Goal: Transaction & Acquisition: Purchase product/service

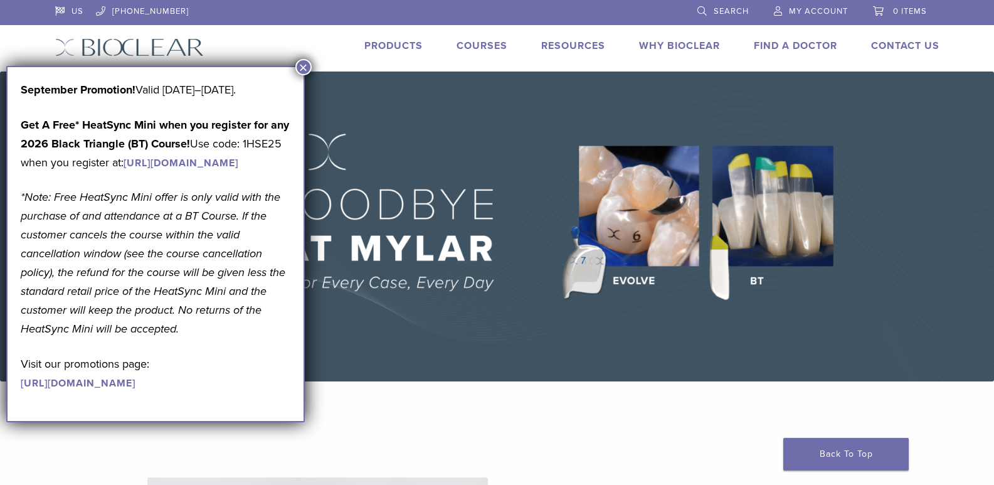
click at [304, 66] on button "×" at bounding box center [303, 67] width 16 height 16
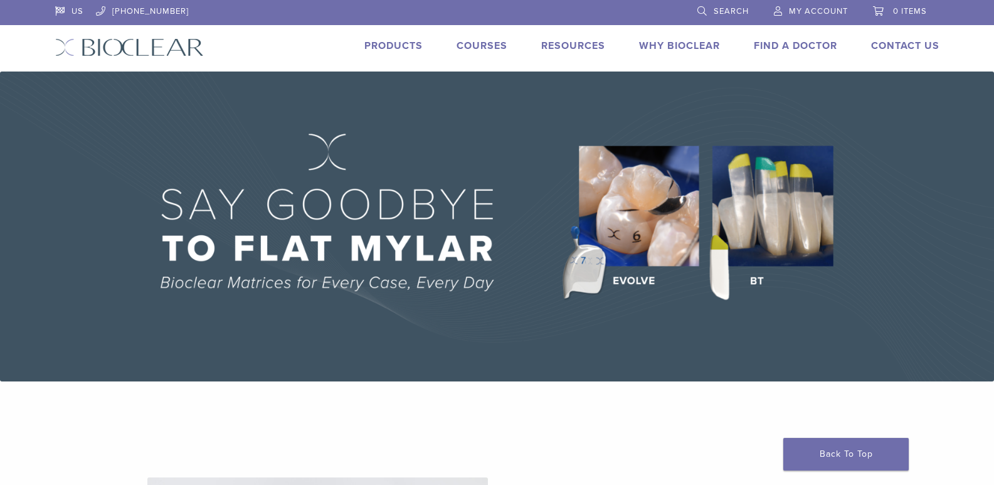
click at [387, 39] on li "Products" at bounding box center [393, 45] width 58 height 15
click at [386, 43] on link "Products" at bounding box center [393, 45] width 58 height 13
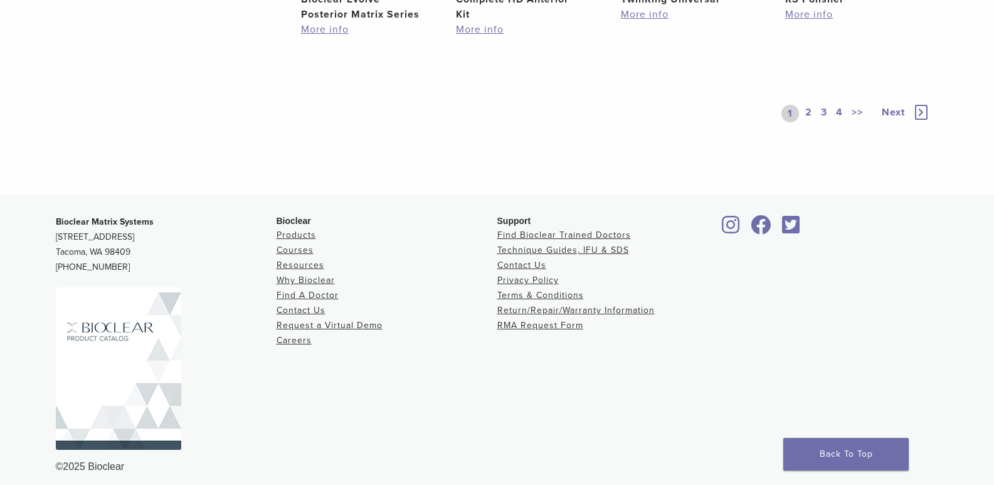
scroll to position [940, 0]
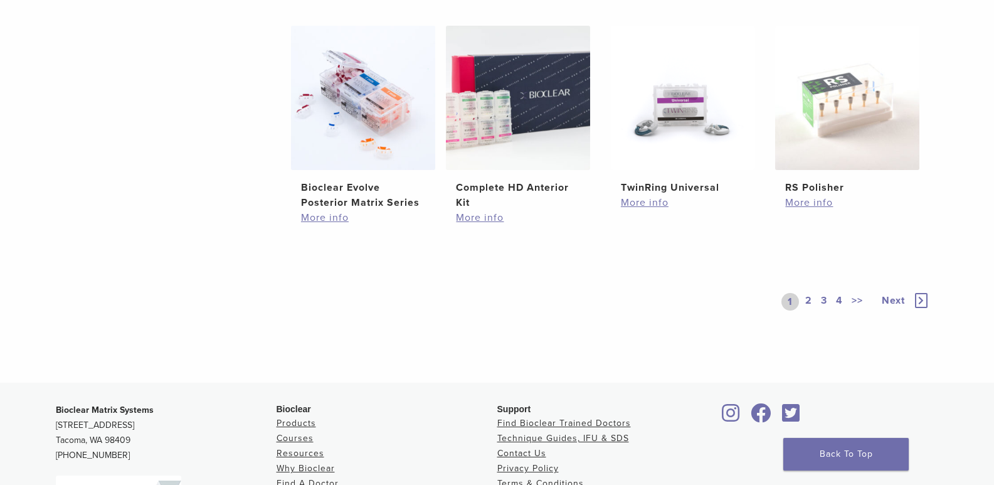
click at [919, 300] on icon at bounding box center [921, 300] width 13 height 15
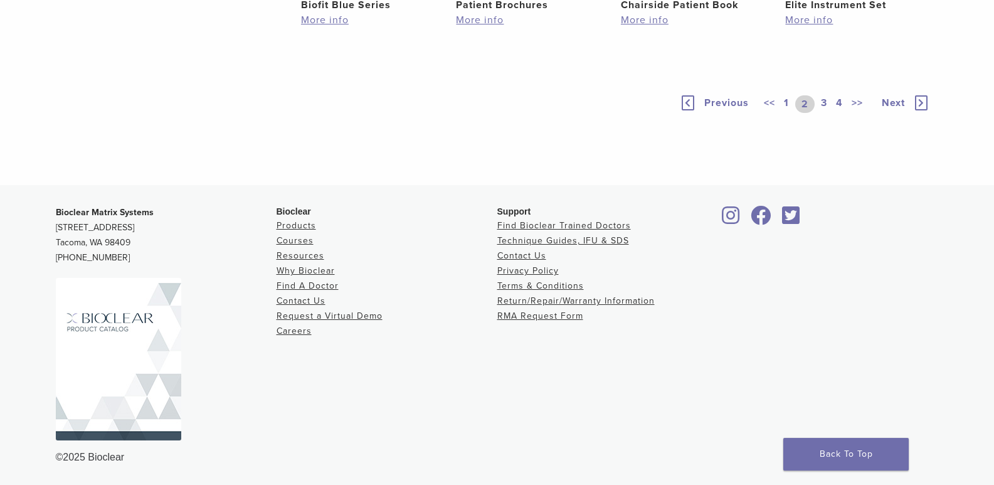
scroll to position [872, 0]
click at [923, 110] on icon at bounding box center [921, 102] width 13 height 15
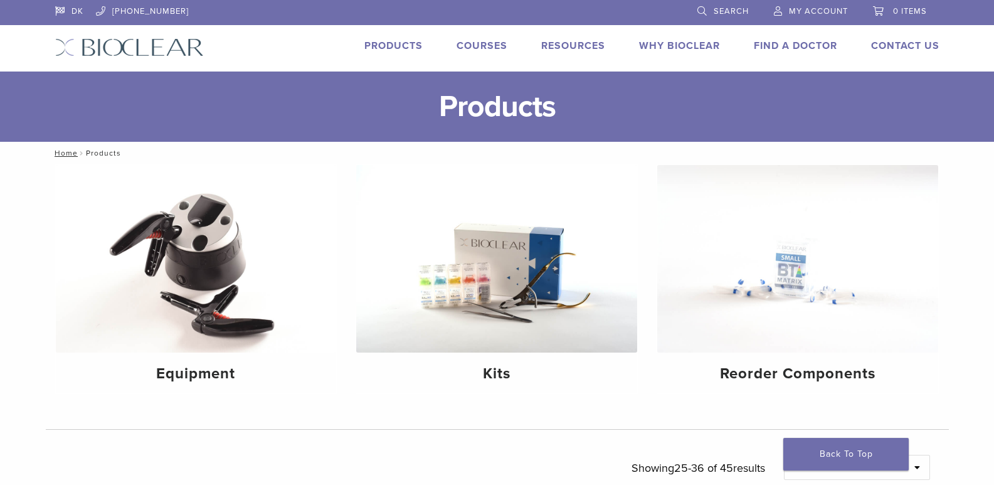
click at [135, 33] on div "DK 1.855.712.5327 Search My Account 0 items Cart No products in the cart. Back …" at bounding box center [497, 35] width 903 height 71
click at [132, 44] on img at bounding box center [129, 47] width 149 height 18
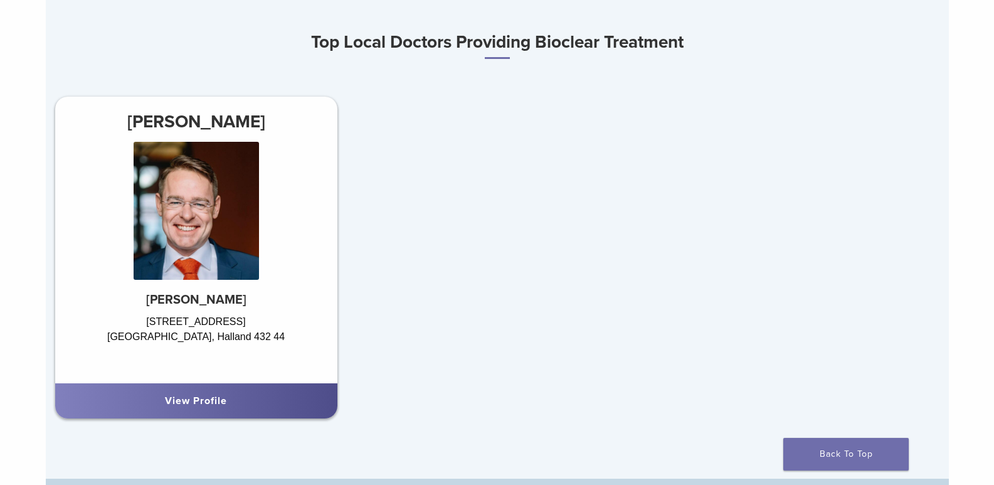
scroll to position [690, 0]
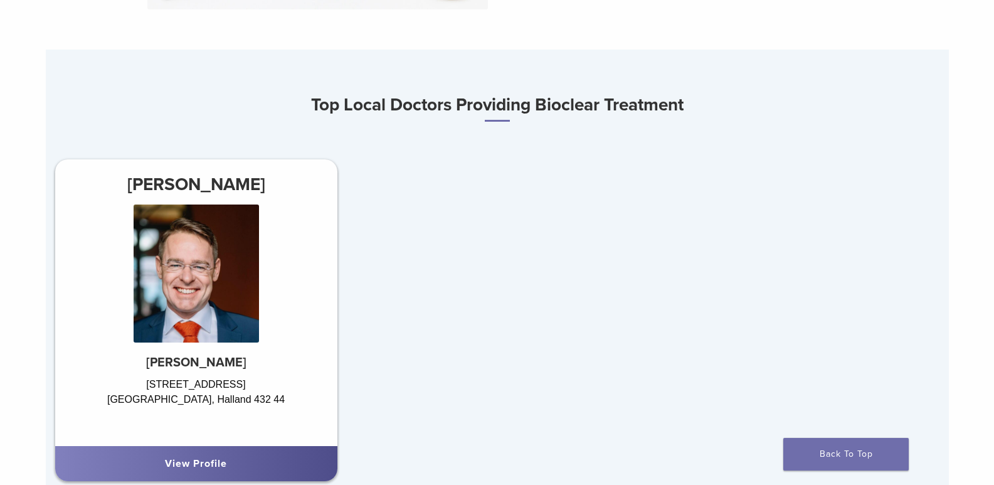
click at [208, 468] on link "View Profile" at bounding box center [196, 463] width 62 height 13
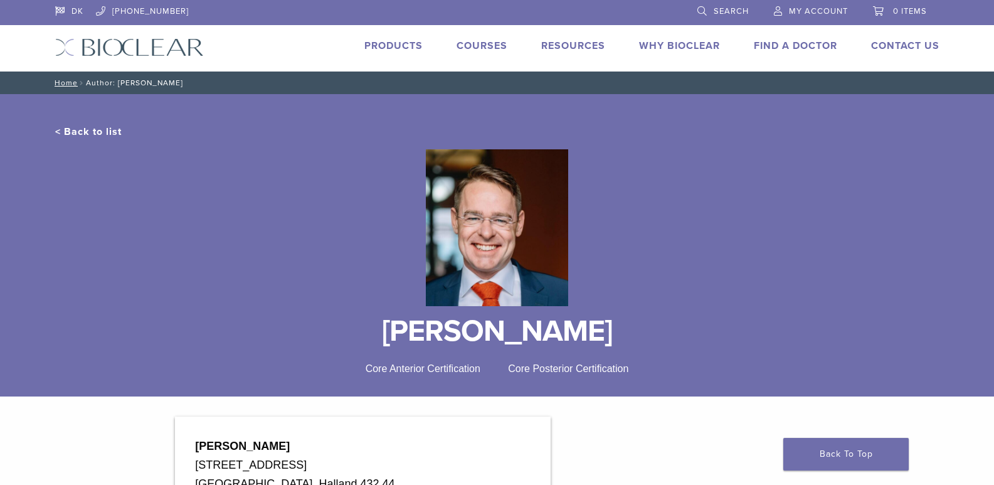
click at [387, 38] on li "Products" at bounding box center [393, 45] width 58 height 15
click at [495, 42] on link "Courses" at bounding box center [481, 45] width 51 height 13
click at [669, 41] on link "Why Bioclear" at bounding box center [679, 45] width 81 height 13
click at [693, 41] on link "Why Bioclear" at bounding box center [679, 45] width 81 height 13
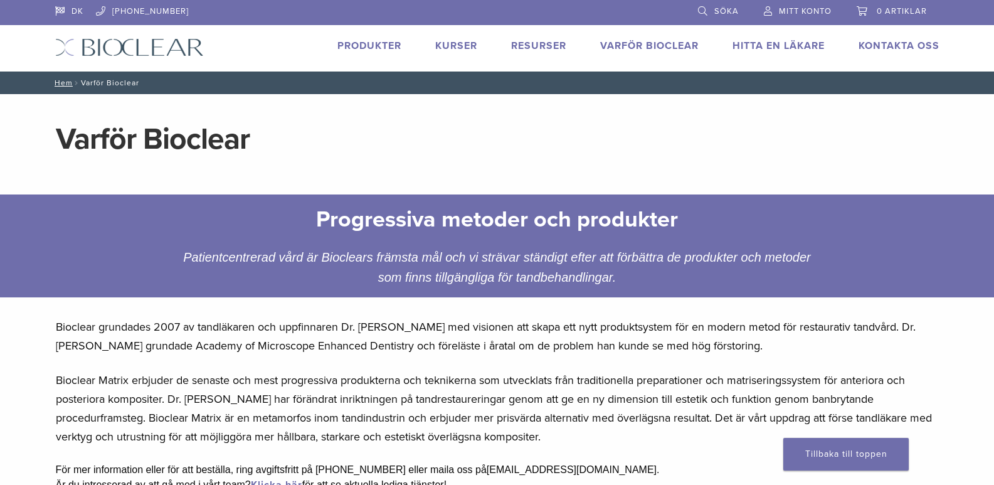
click at [367, 41] on font "Produkter" at bounding box center [369, 45] width 64 height 13
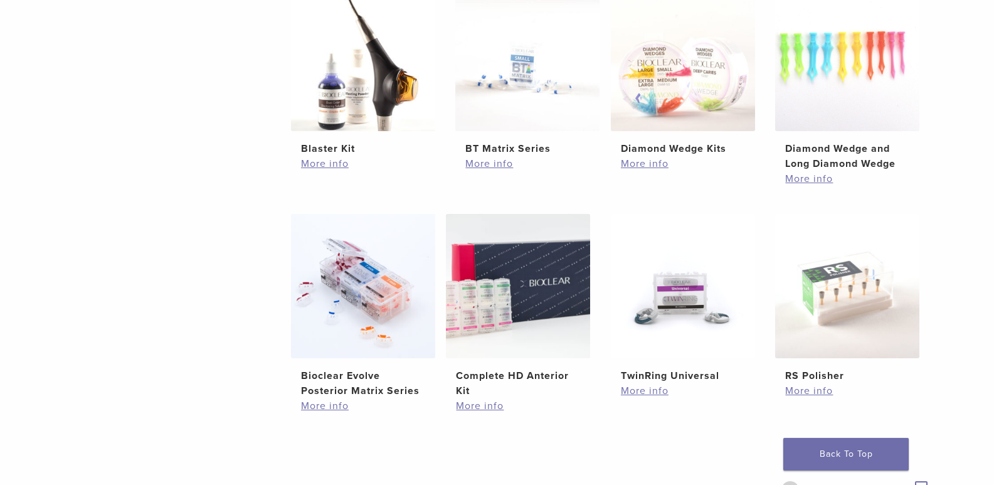
scroll to position [878, 0]
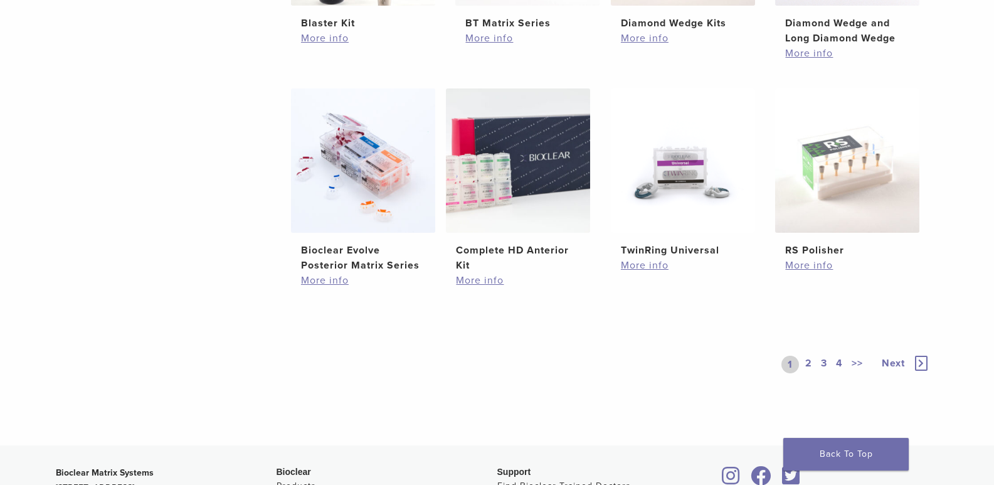
click at [892, 364] on span "Next" at bounding box center [893, 363] width 23 height 13
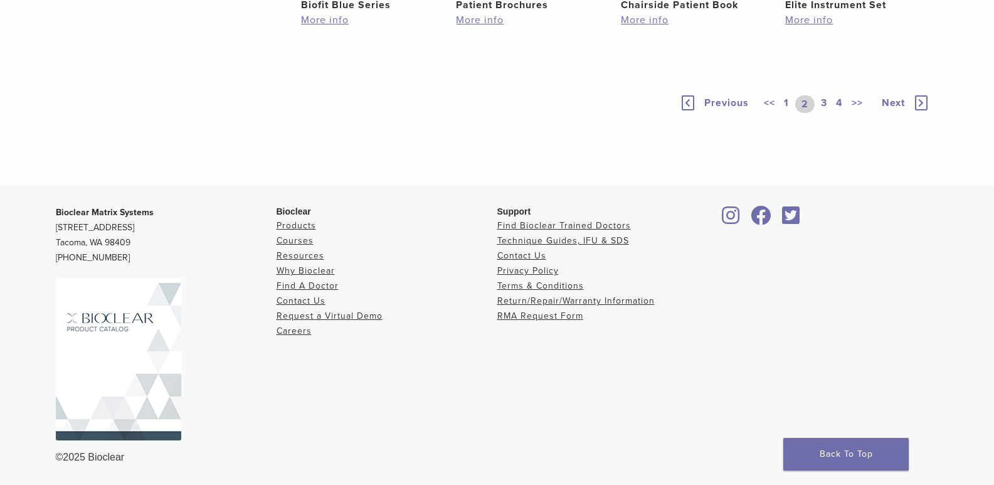
scroll to position [940, 0]
click at [919, 110] on icon at bounding box center [921, 102] width 13 height 15
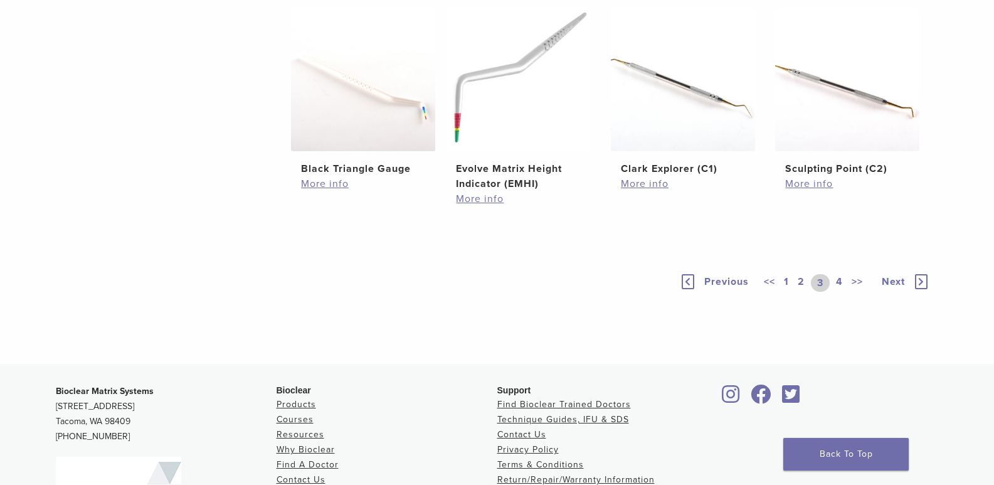
scroll to position [940, 0]
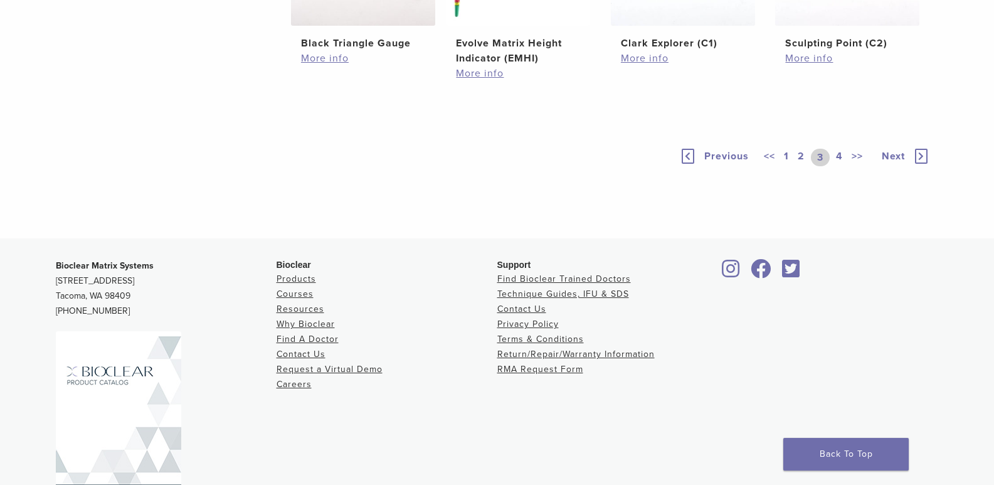
click at [920, 164] on icon at bounding box center [921, 156] width 13 height 15
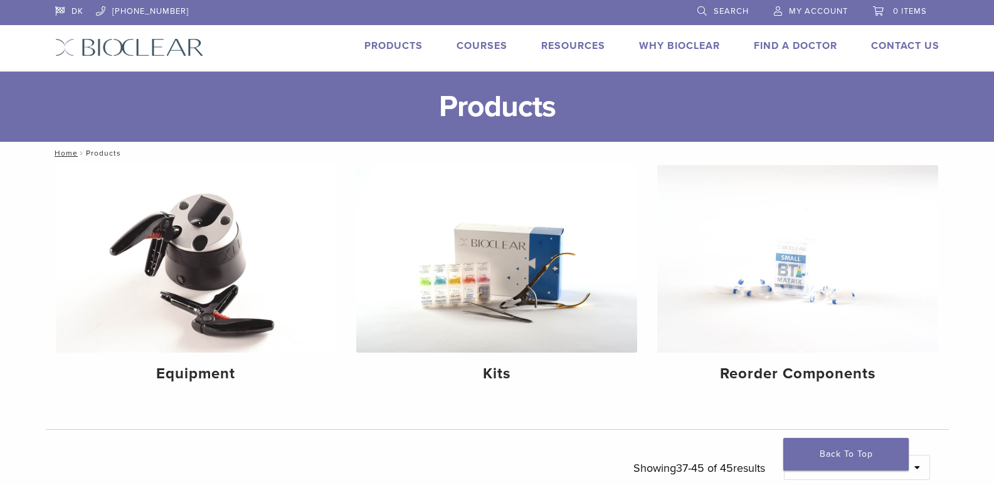
click at [111, 40] on img at bounding box center [129, 47] width 149 height 18
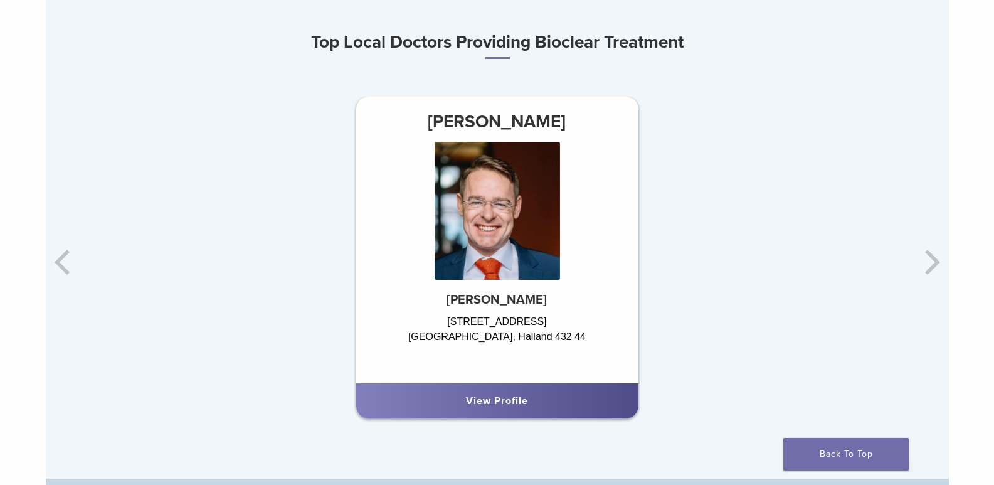
scroll to position [690, 0]
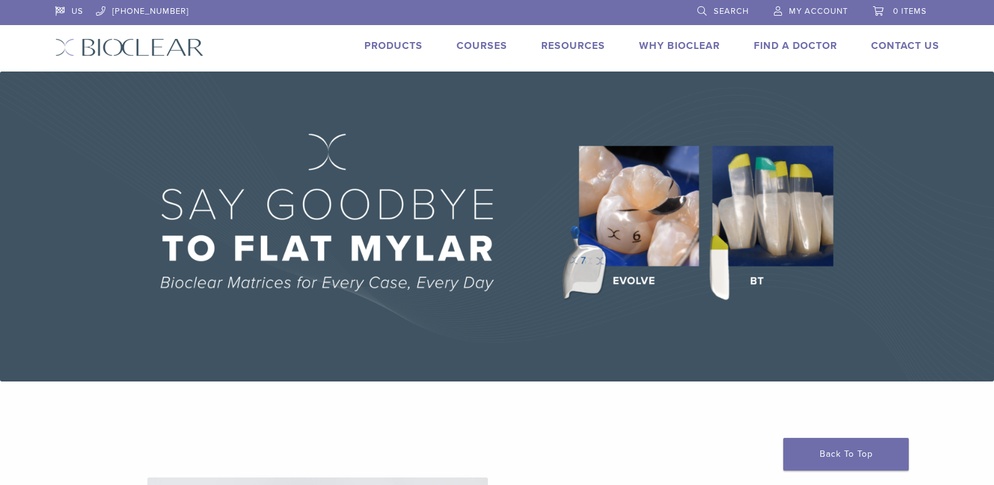
click at [395, 47] on link "Products" at bounding box center [393, 45] width 58 height 13
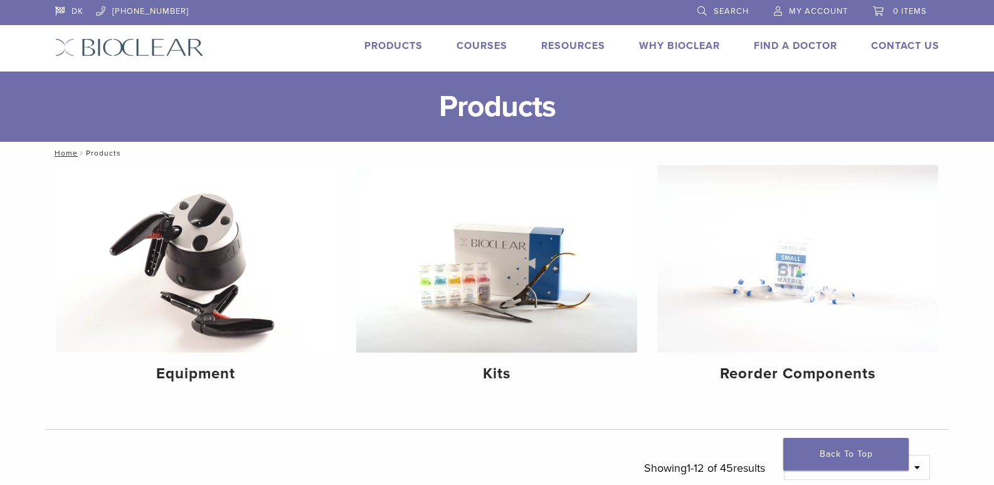
scroll to position [188, 0]
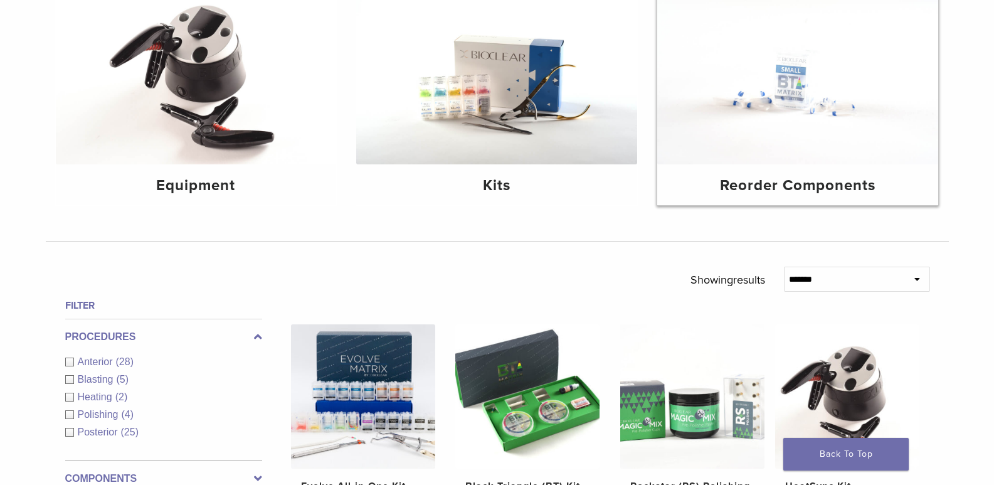
click at [783, 182] on h4 "Reorder Components" at bounding box center [797, 185] width 261 height 23
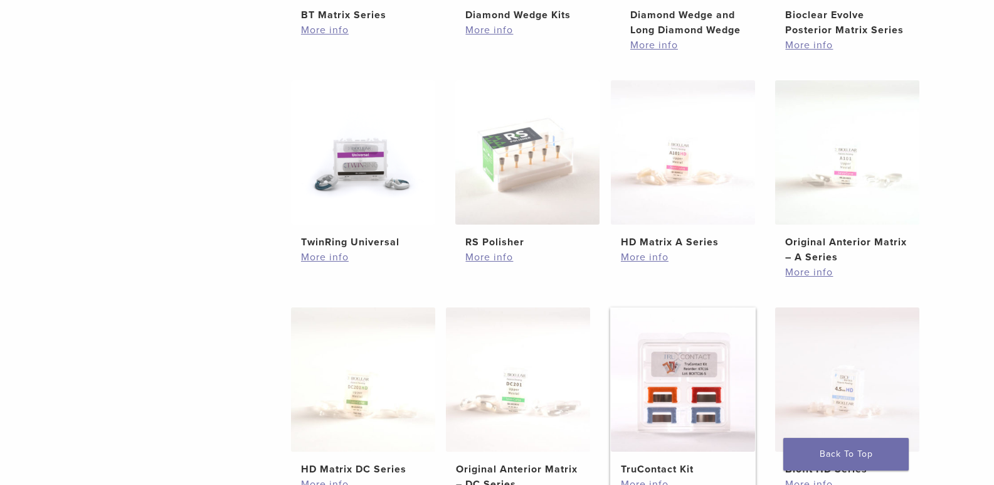
scroll to position [627, 0]
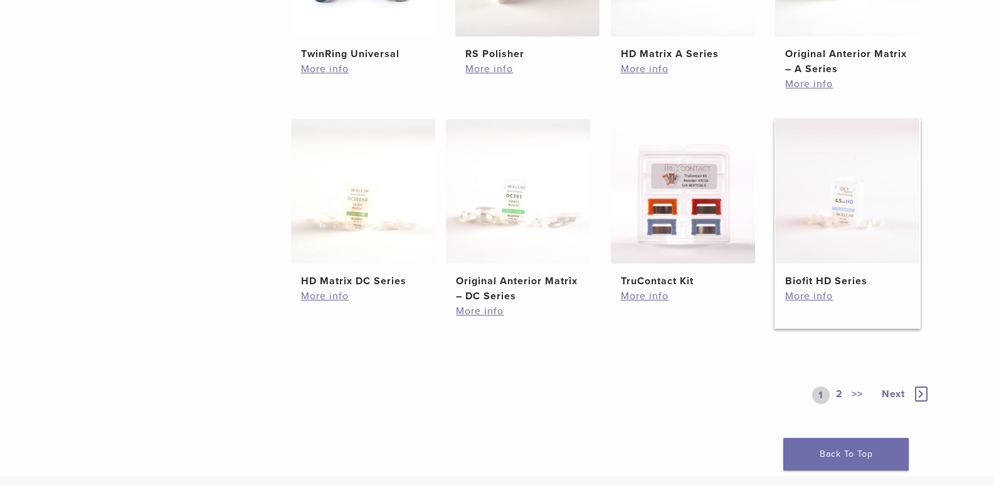
click at [846, 239] on img at bounding box center [847, 191] width 144 height 144
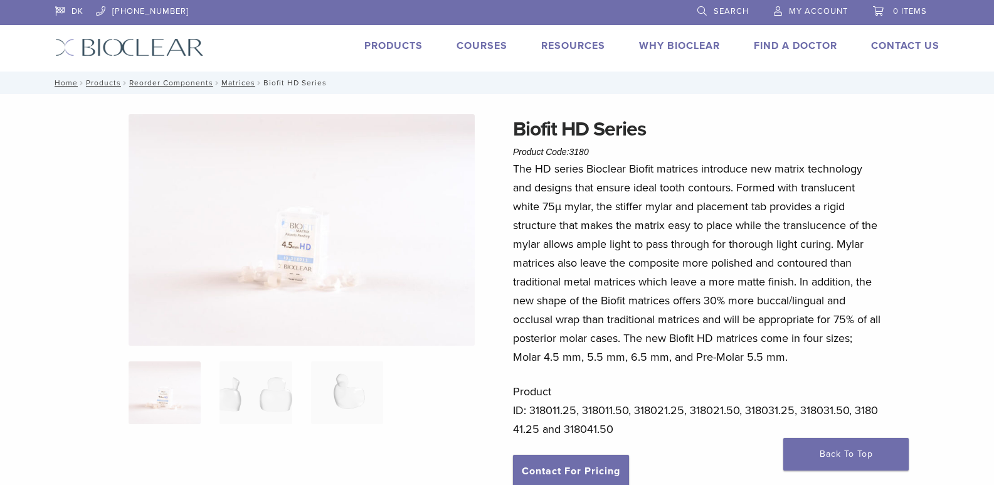
scroll to position [63, 0]
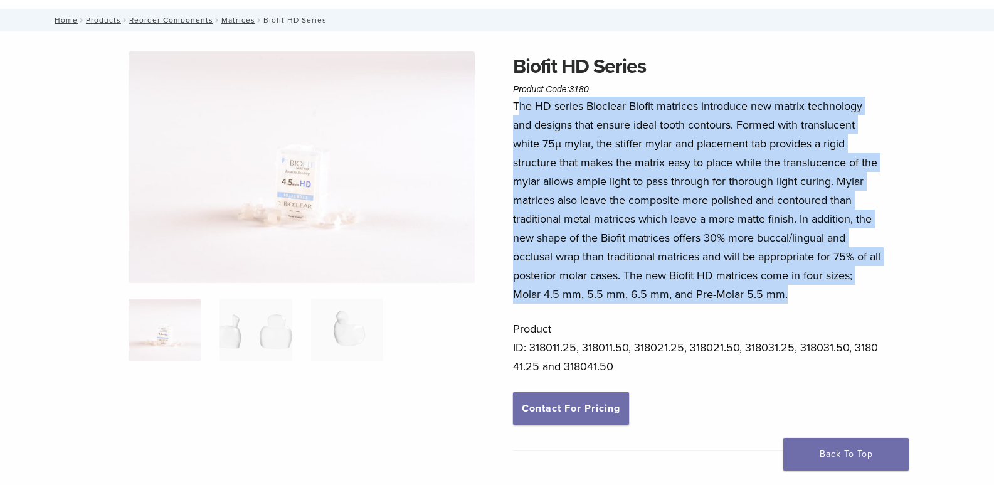
drag, startPoint x: 521, startPoint y: 107, endPoint x: 862, endPoint y: 297, distance: 390.4
click at [862, 297] on p "The HD series Bioclear Biofit matrices introduce new matrix technology and desi…" at bounding box center [697, 200] width 369 height 207
click at [744, 72] on h1 "Biofit HD Series" at bounding box center [697, 66] width 369 height 30
drag, startPoint x: 512, startPoint y: 103, endPoint x: 869, endPoint y: 294, distance: 405.0
click at [869, 294] on div "Biofit HD Series Product Code: 3180 $ 58.09 – $ 107.49 Price range: $58.09 thro…" at bounding box center [497, 377] width 903 height 652
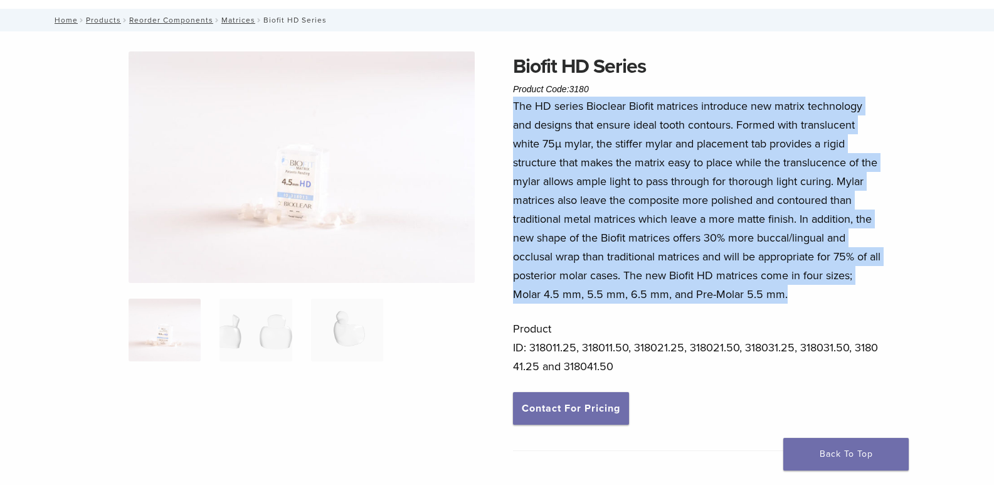
copy p "The HD series Bioclear Biofit matrices introduce new matrix technology and desi…"
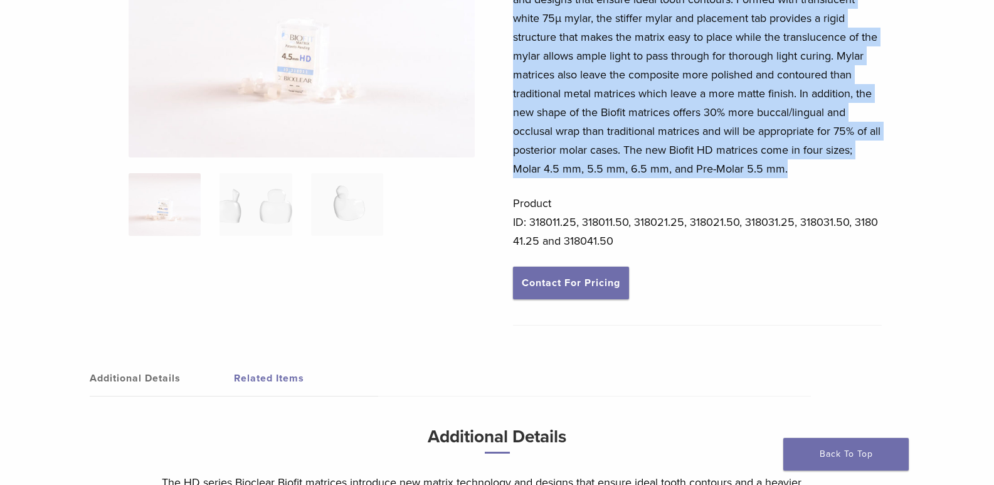
scroll to position [0, 0]
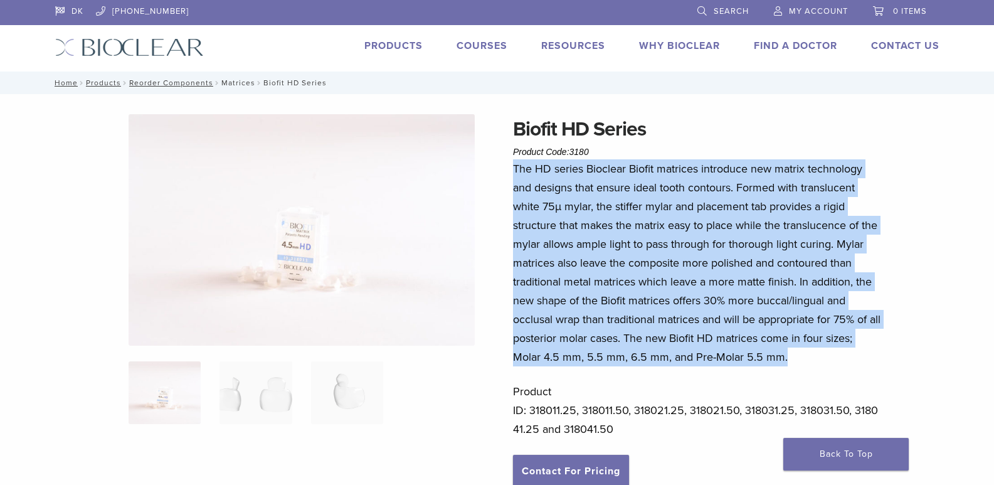
click at [237, 81] on link "Matrices" at bounding box center [238, 82] width 34 height 9
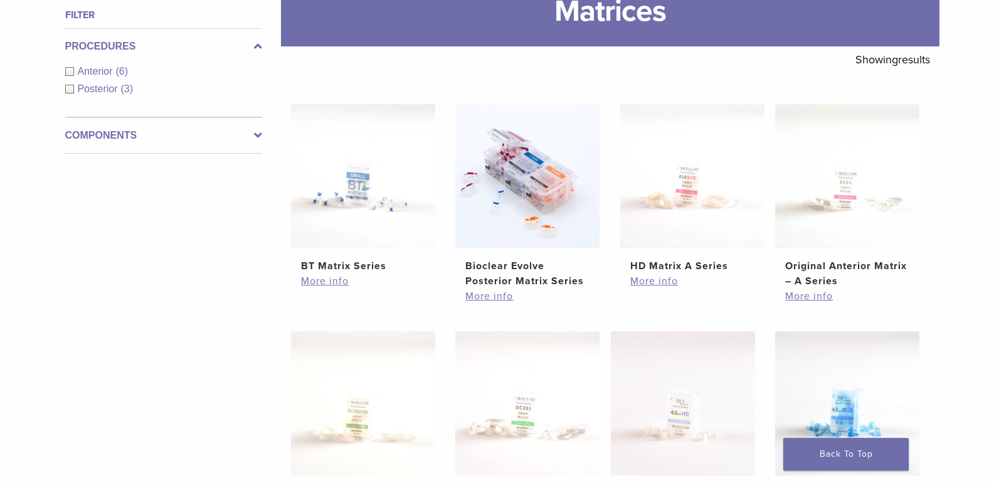
scroll to position [376, 0]
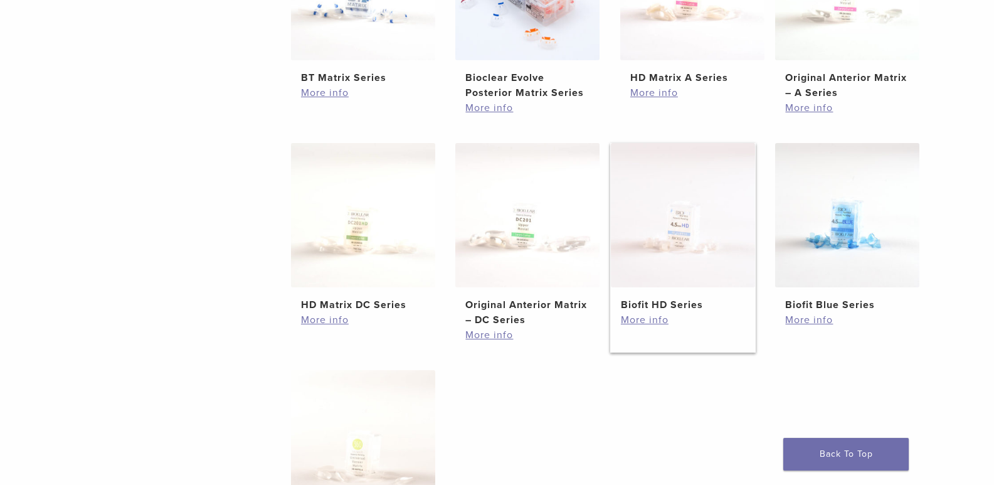
click at [676, 234] on img at bounding box center [683, 215] width 144 height 144
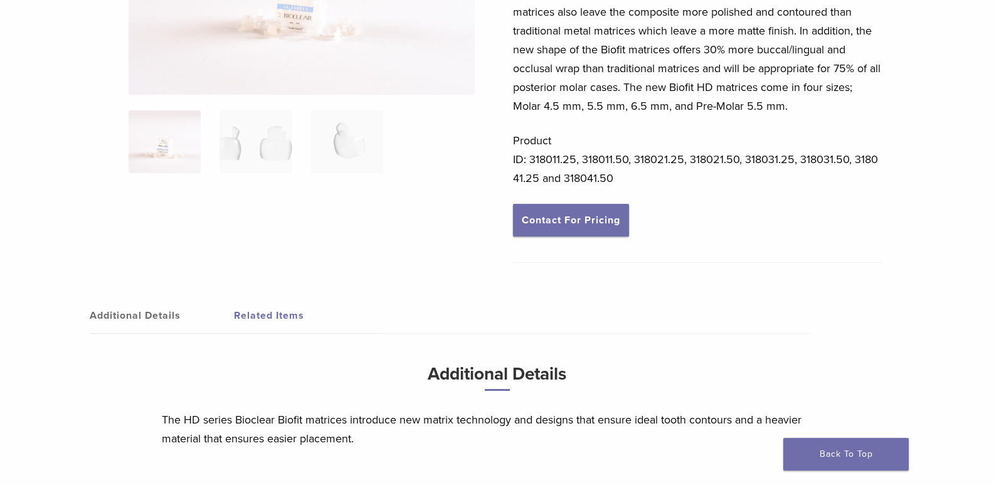
scroll to position [376, 0]
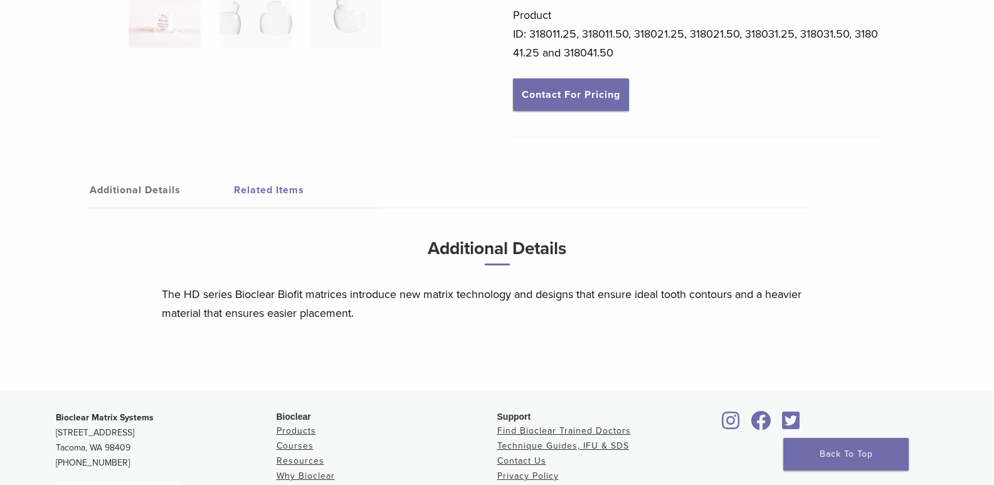
drag, startPoint x: 268, startPoint y: 186, endPoint x: 276, endPoint y: 186, distance: 8.2
click at [269, 186] on link "Related Items" at bounding box center [306, 189] width 144 height 35
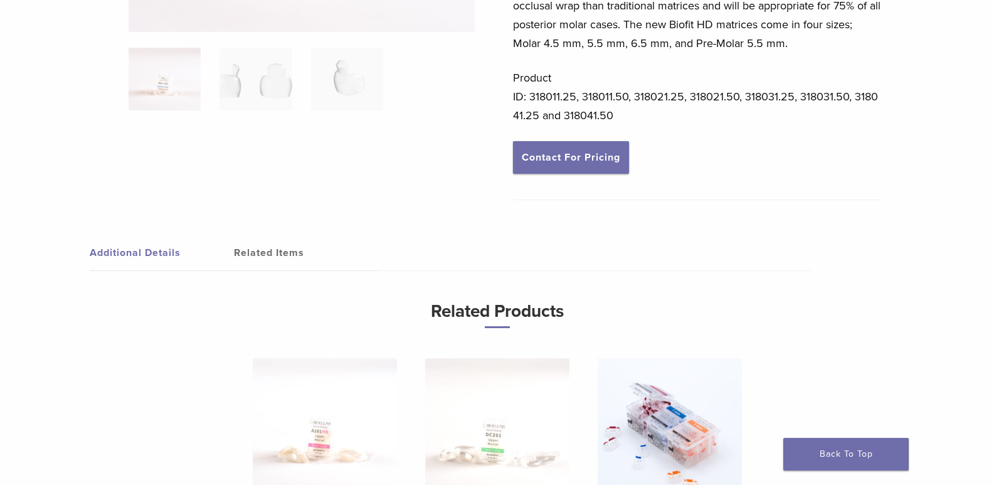
scroll to position [125, 0]
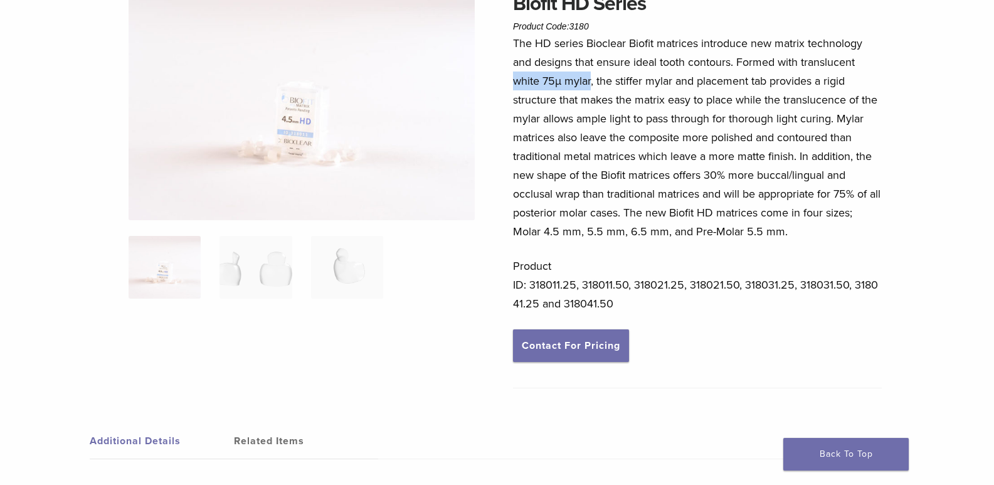
drag, startPoint x: 514, startPoint y: 81, endPoint x: 591, endPoint y: 79, distance: 77.1
click at [591, 79] on p "The HD series Bioclear Biofit matrices introduce new matrix technology and desi…" at bounding box center [697, 137] width 369 height 207
copy p "white 75µ mylar"
click at [668, 115] on p "The HD series Bioclear Biofit matrices introduce new matrix technology and desi…" at bounding box center [697, 137] width 369 height 207
